Goal: Understand process/instructions

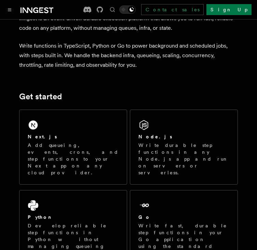
scroll to position [34, 0]
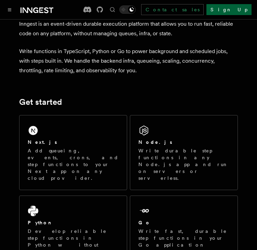
click at [240, 8] on link "Sign Up" at bounding box center [228, 9] width 45 height 11
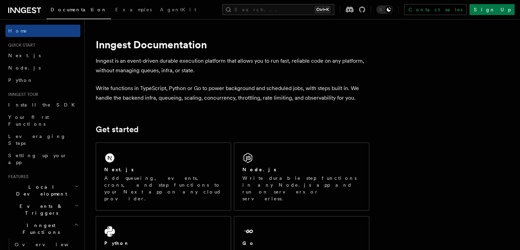
scroll to position [88, 0]
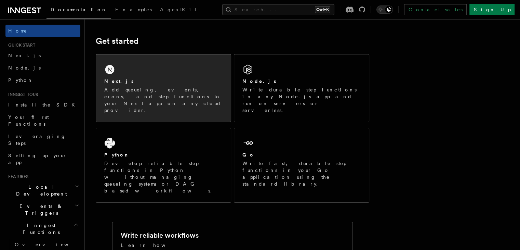
click at [204, 82] on div "Next.js" at bounding box center [163, 81] width 118 height 7
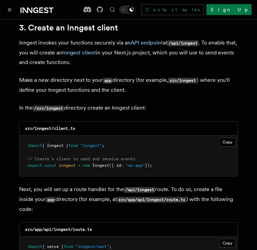
scroll to position [815, 0]
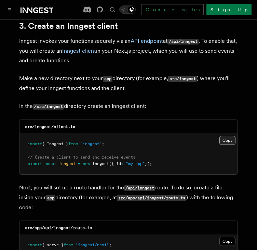
click at [227, 136] on button "Copy Copied" at bounding box center [227, 140] width 16 height 9
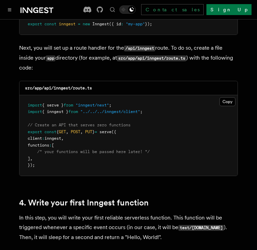
scroll to position [954, 0]
click at [226, 97] on button "Copy Copied" at bounding box center [227, 101] width 16 height 9
click at [227, 97] on button "Copy Copied" at bounding box center [227, 101] width 16 height 9
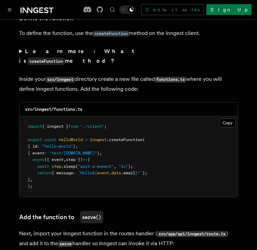
scroll to position [1196, 0]
click at [228, 118] on button "Copy Copied" at bounding box center [227, 122] width 16 height 9
